Goal: Check status: Check status

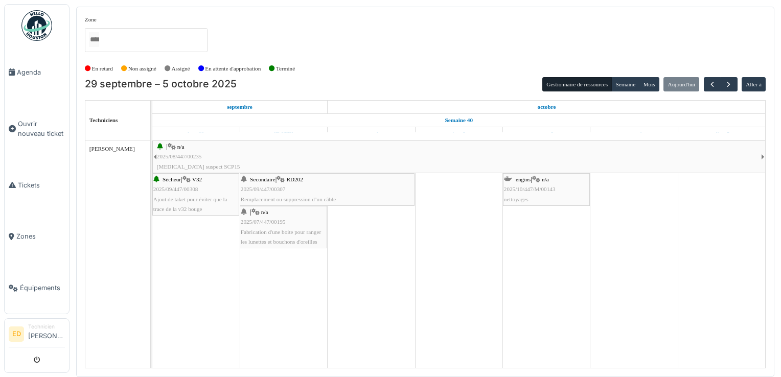
click at [183, 151] on div "| n/a 2025/08/447/00235 Bruit suspect SCP15" at bounding box center [459, 157] width 604 height 30
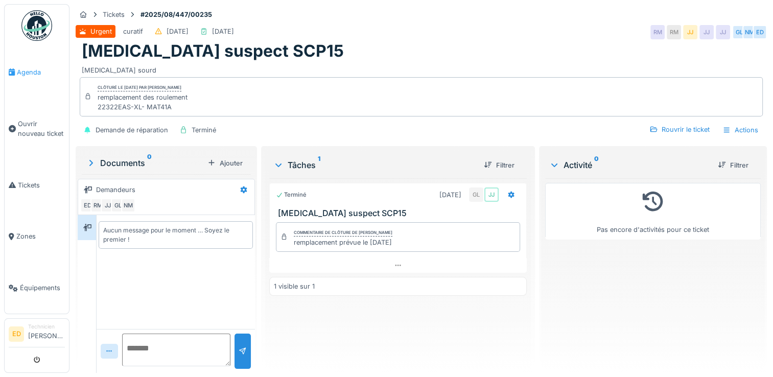
click at [27, 71] on span "Agenda" at bounding box center [41, 72] width 48 height 10
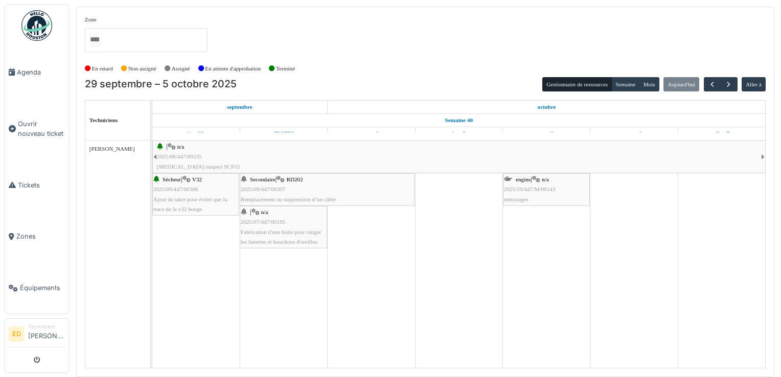
click at [282, 217] on div "| n/a 2025/07/447/00195 Fabrication d'une boite pour ranger les lunettes et bou…" at bounding box center [283, 226] width 85 height 39
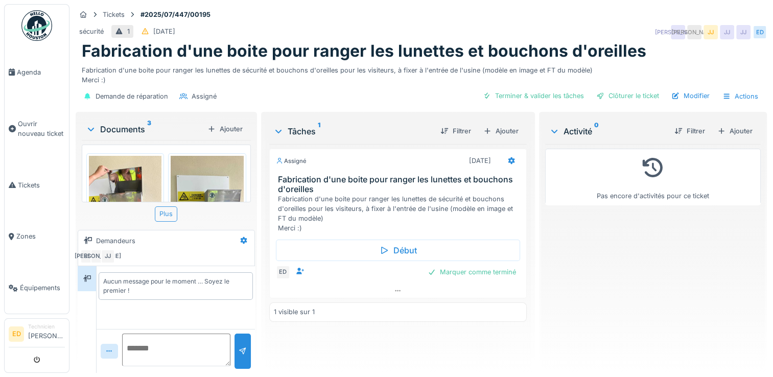
click at [160, 213] on div "Plus" at bounding box center [166, 213] width 22 height 15
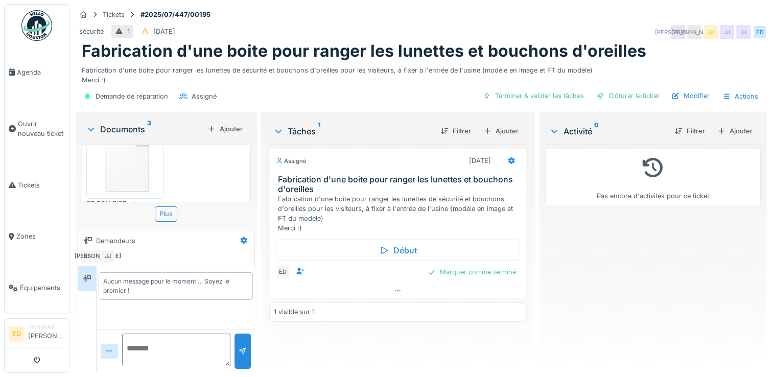
scroll to position [156, 0]
click at [159, 214] on div "Plus" at bounding box center [166, 213] width 22 height 15
click at [133, 173] on img at bounding box center [125, 158] width 73 height 69
click at [133, 173] on div "Annuler Tickets #2025/07/447/00195 sécurité 1 [DATE] JA JA JJ JJ JJ ED Fabricat…" at bounding box center [421, 188] width 704 height 377
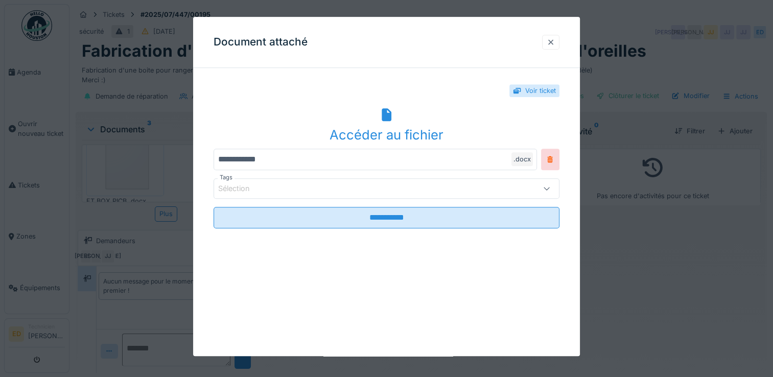
click at [560, 44] on div at bounding box center [550, 42] width 17 height 15
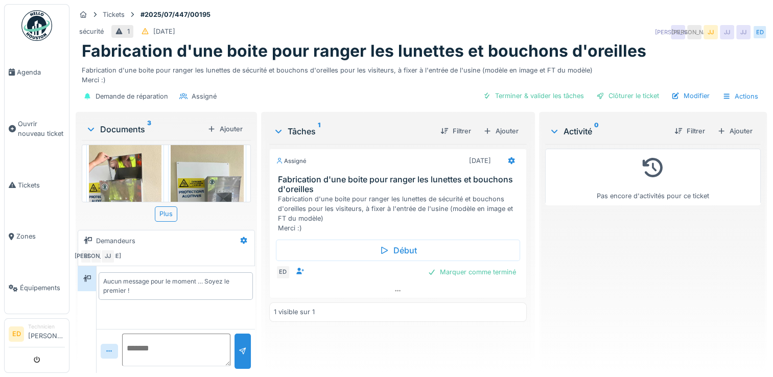
scroll to position [34, 0]
